Goal: Find specific page/section: Find specific page/section

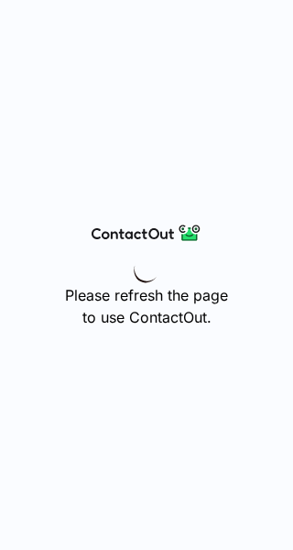
click at [147, 261] on img at bounding box center [146, 268] width 31 height 31
